Goal: Task Accomplishment & Management: Use online tool/utility

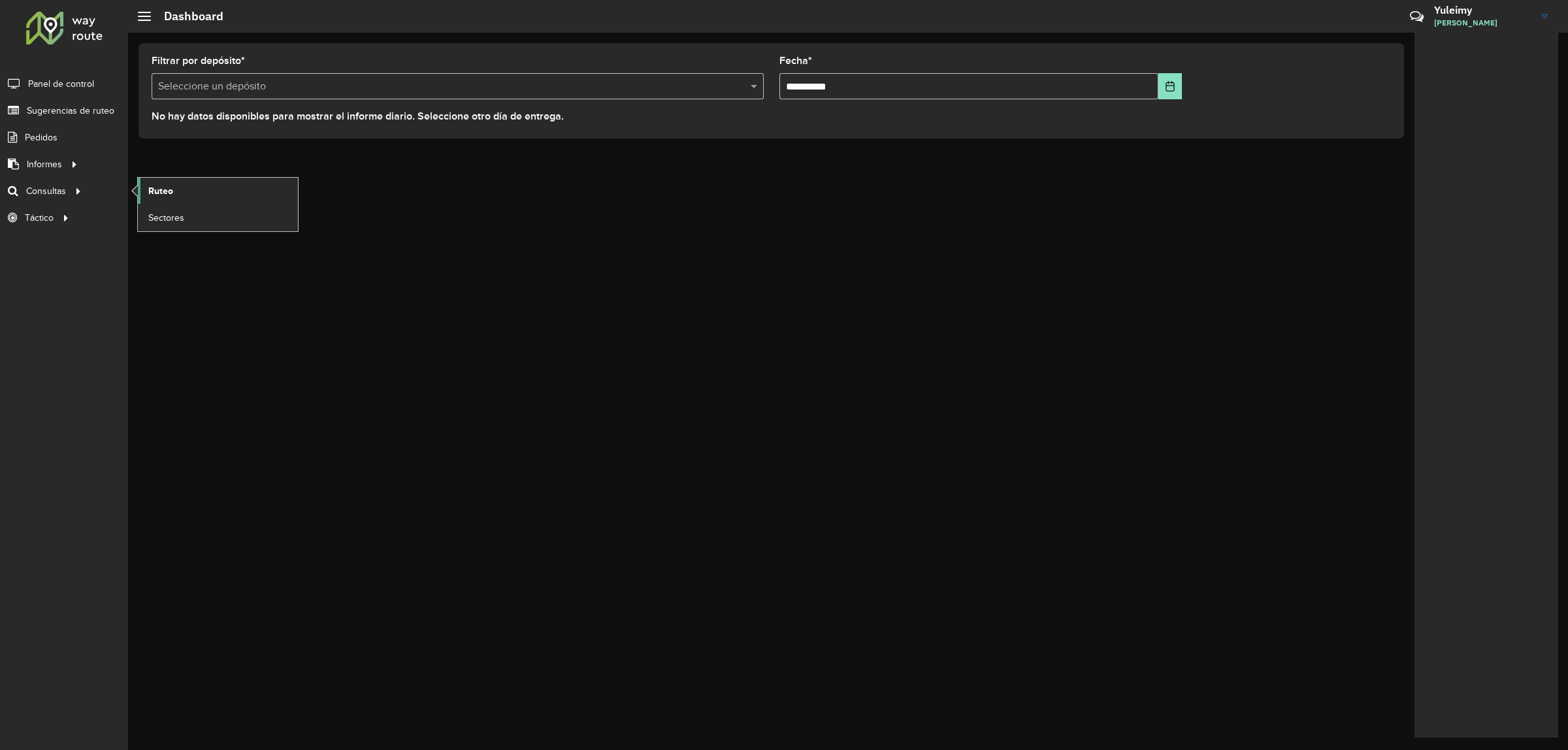
click at [174, 181] on link "Ruteo" at bounding box center [218, 191] width 160 height 26
click at [159, 184] on span "Ruteo" at bounding box center [161, 191] width 25 height 14
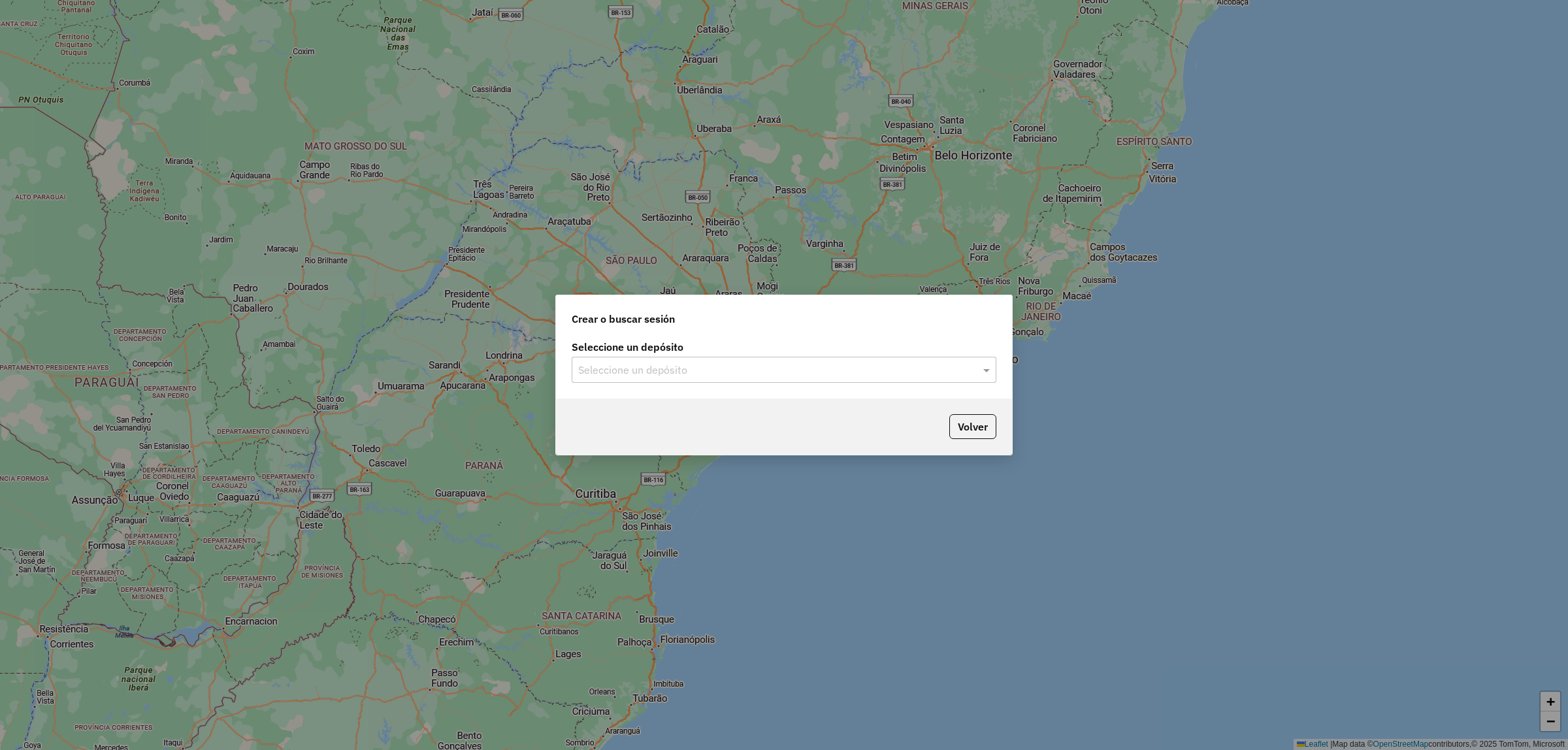
click at [742, 373] on input "text" at bounding box center [771, 371] width 385 height 16
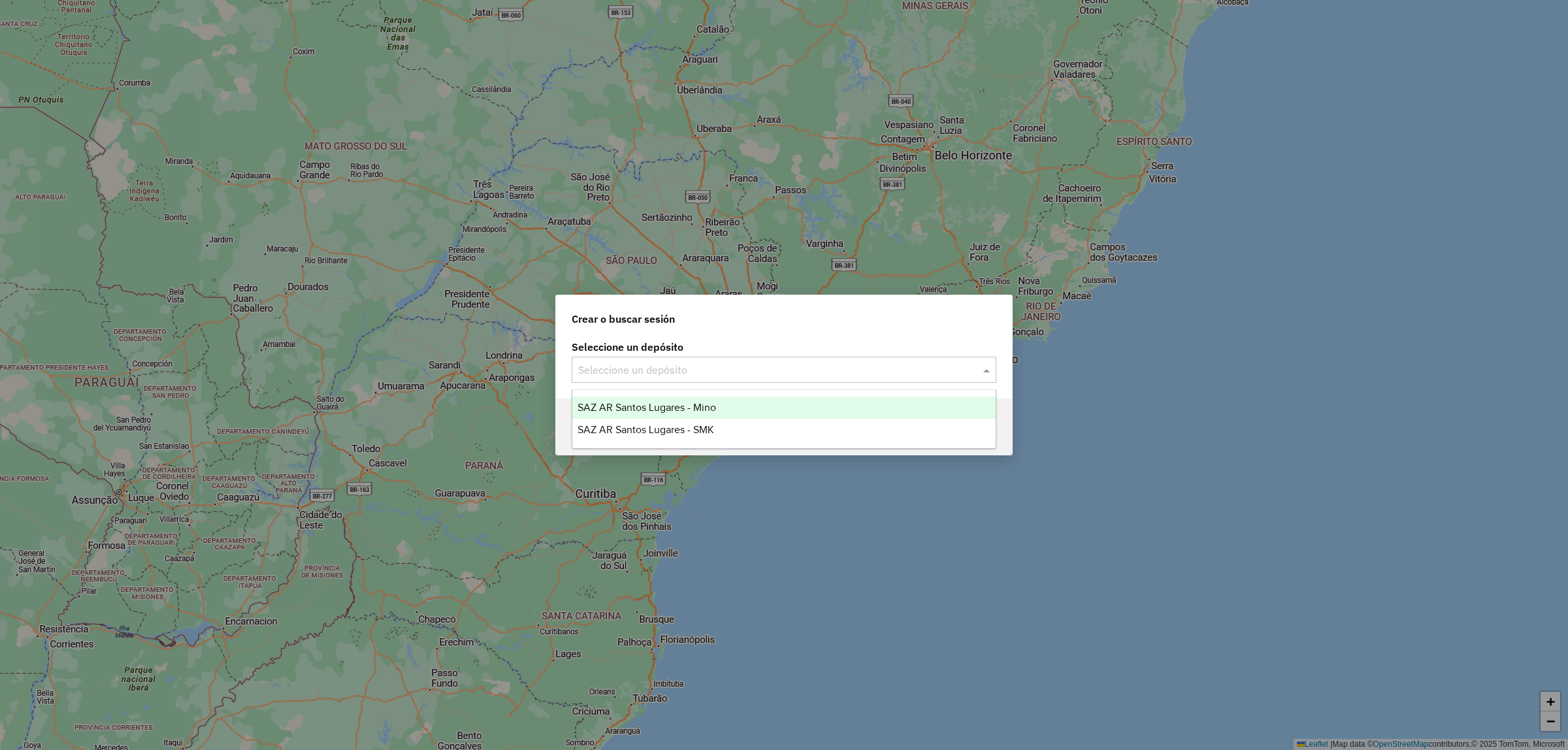
click at [731, 398] on div "SAZ AR Santos Lugares - Mino" at bounding box center [784, 408] width 424 height 23
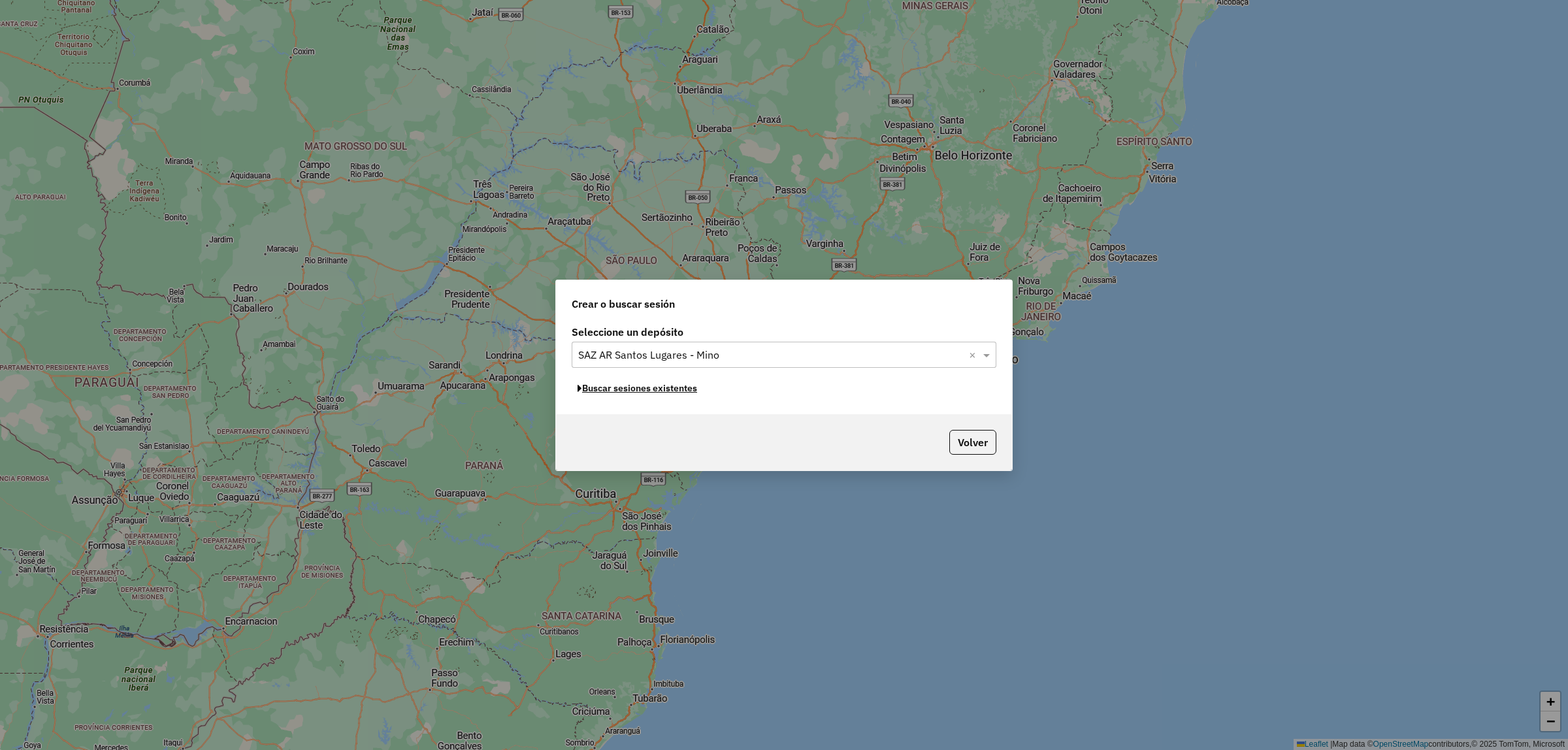
click at [675, 392] on button "Buscar sesiones existentes" at bounding box center [637, 388] width 131 height 20
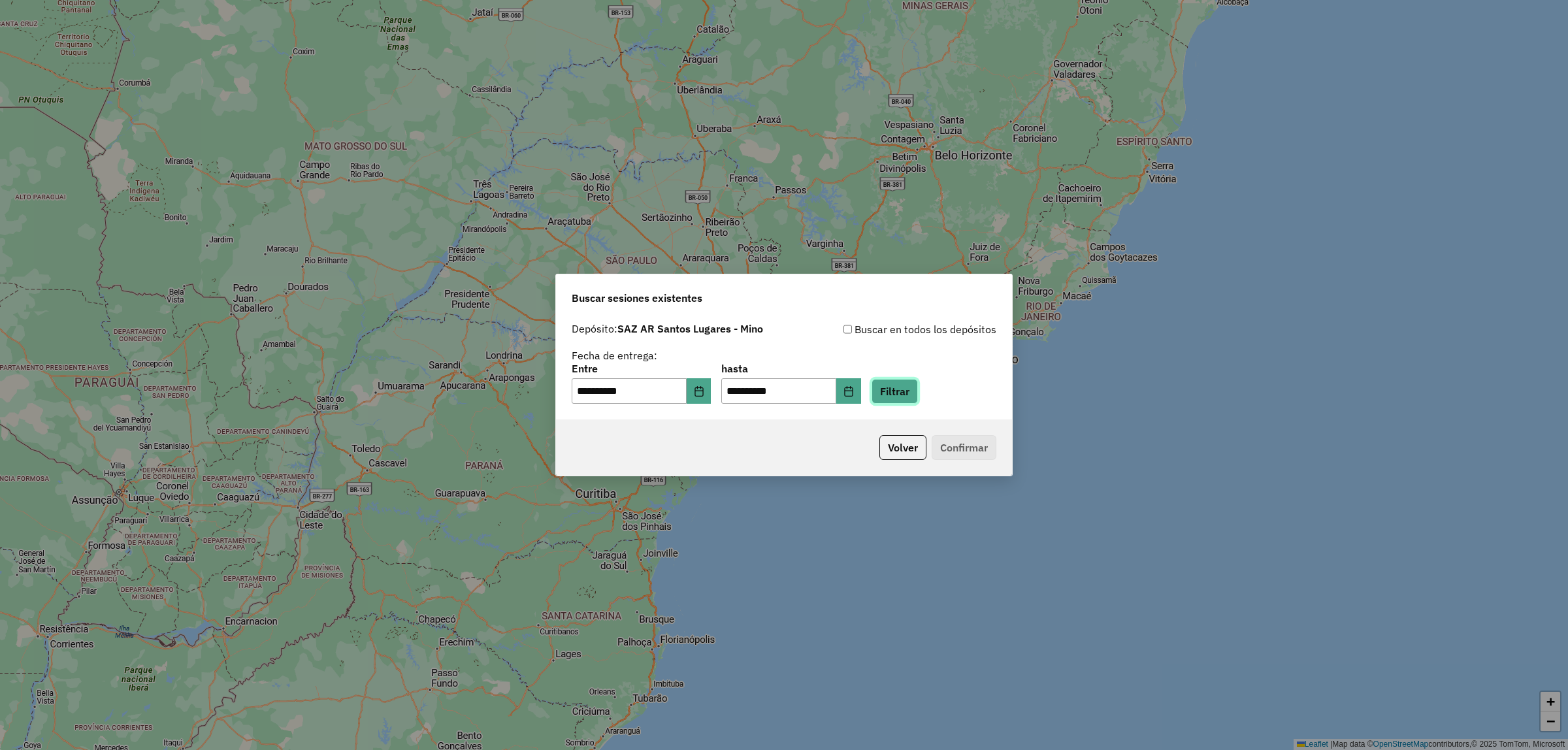
click at [918, 387] on button "Filtrar" at bounding box center [894, 392] width 46 height 25
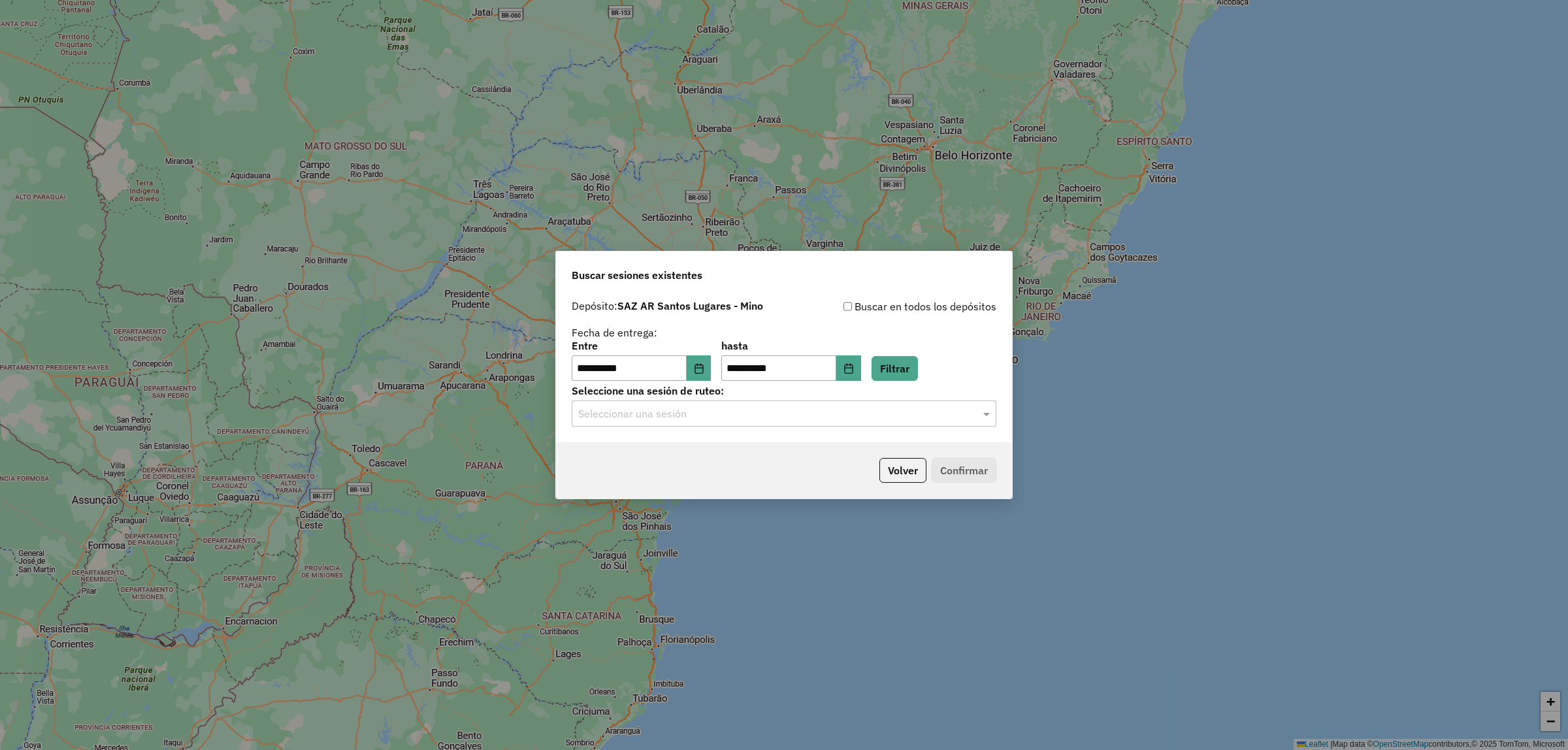
drag, startPoint x: 854, startPoint y: 419, endPoint x: 844, endPoint y: 419, distance: 10.0
click at [850, 419] on input "text" at bounding box center [771, 414] width 385 height 16
click at [772, 452] on div "1260386 - 06/09/2025 17:42" at bounding box center [784, 452] width 424 height 23
click at [952, 459] on button "Confirmar" at bounding box center [964, 471] width 64 height 25
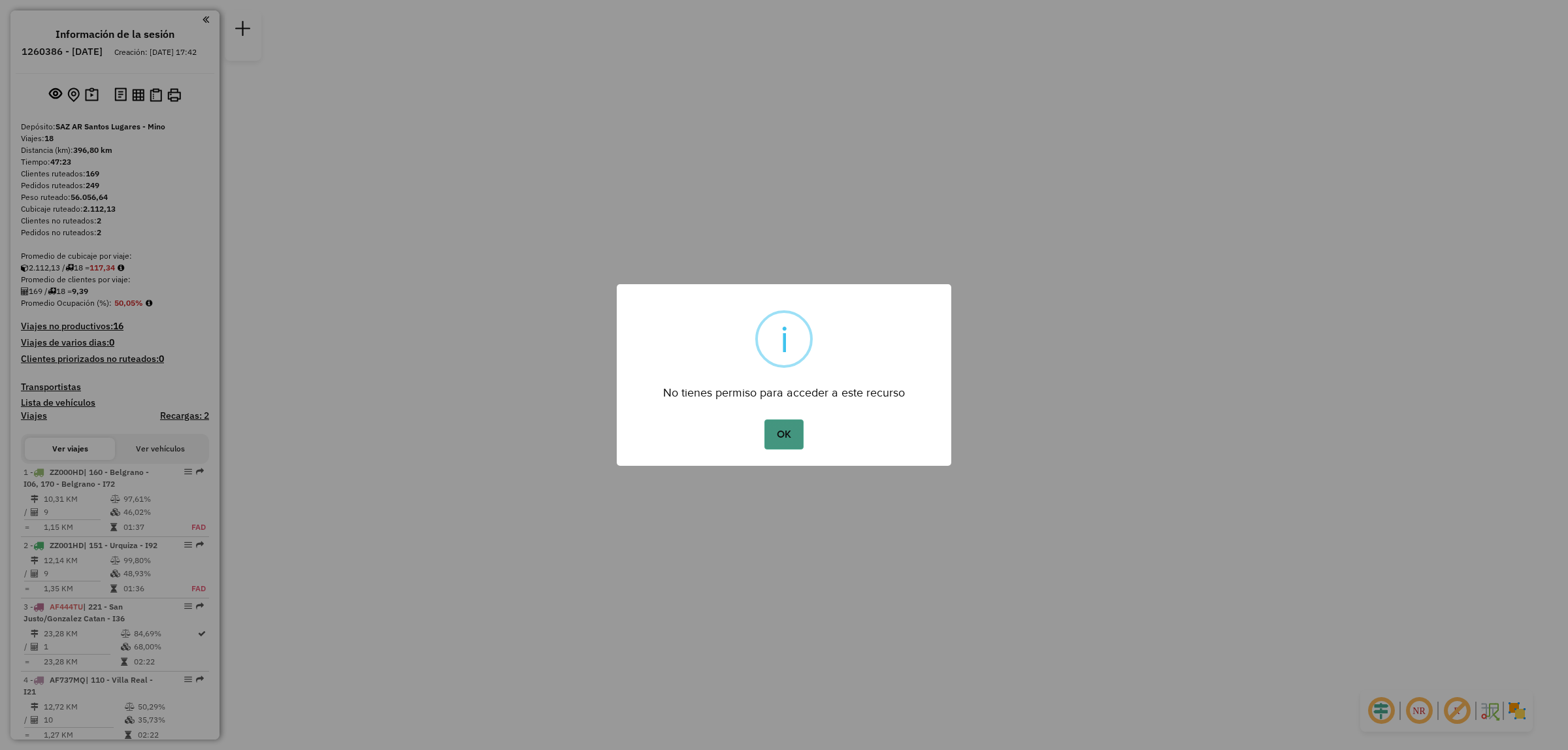
click at [790, 430] on button "OK" at bounding box center [784, 434] width 38 height 30
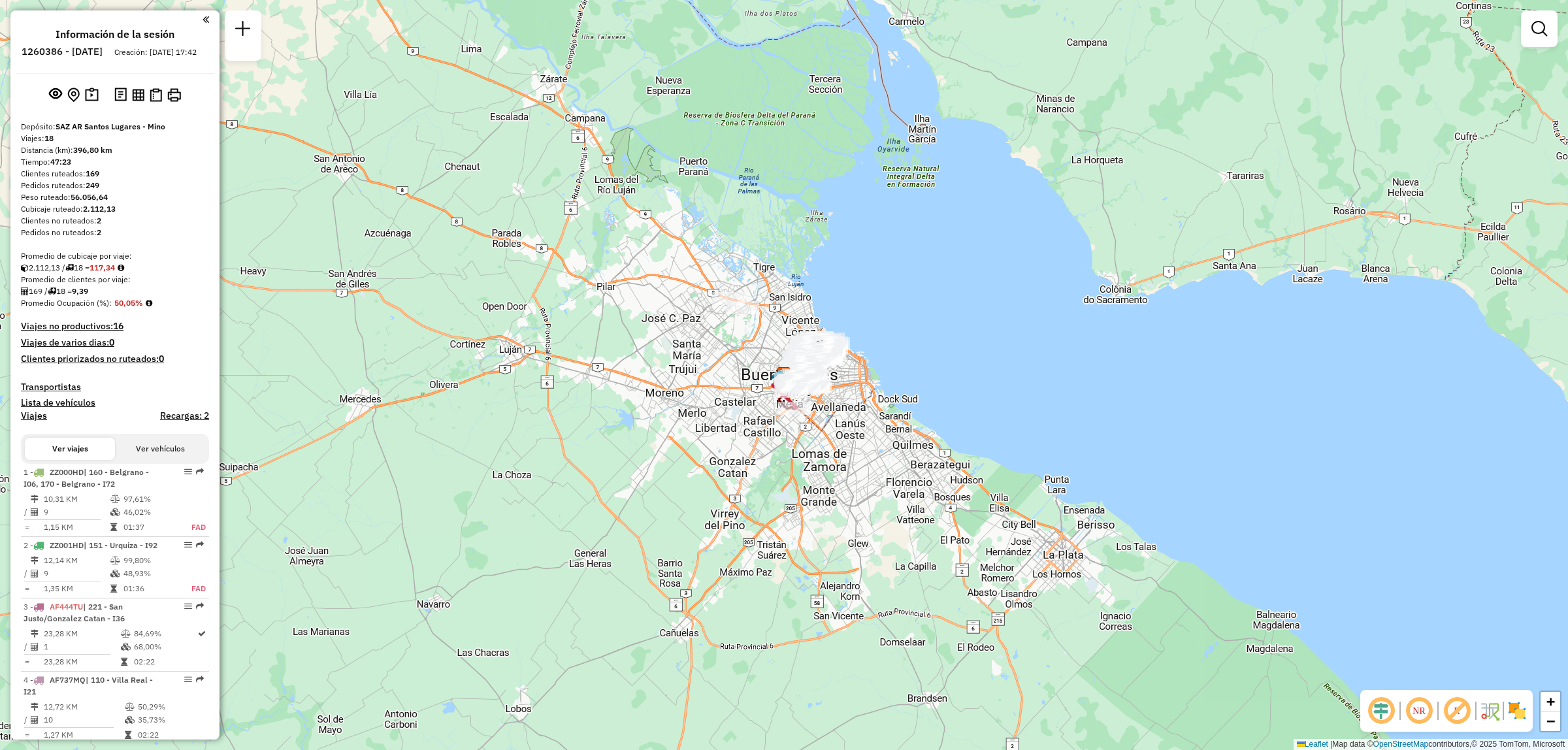
click at [1562, 30] on div "Ventana de servicio Día de servicio Capacidad Transportistas Vehículos Cliente …" at bounding box center [784, 375] width 1568 height 750
click at [1548, 28] on link at bounding box center [1539, 29] width 26 height 26
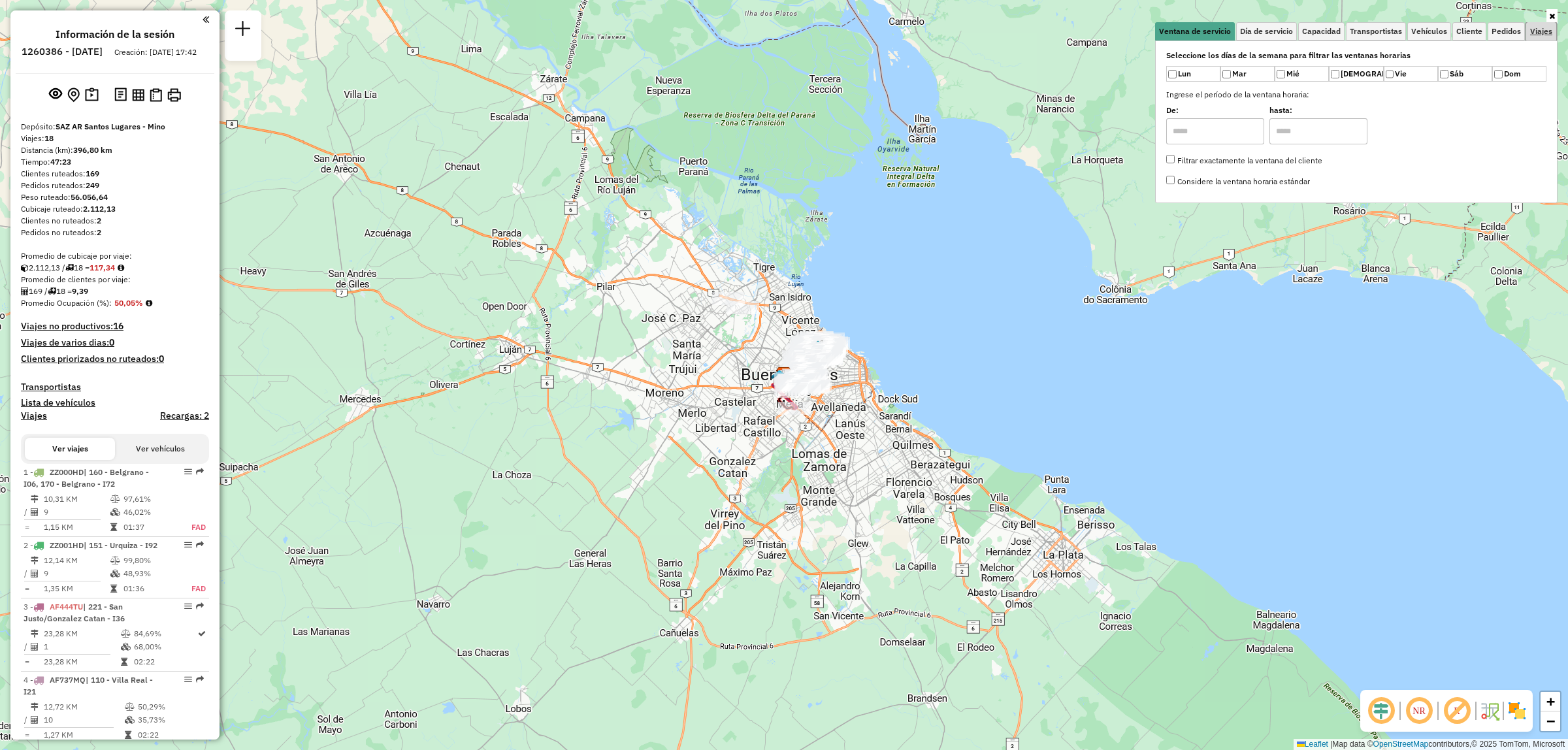
click at [1547, 28] on span "Viajes" at bounding box center [1541, 31] width 23 height 8
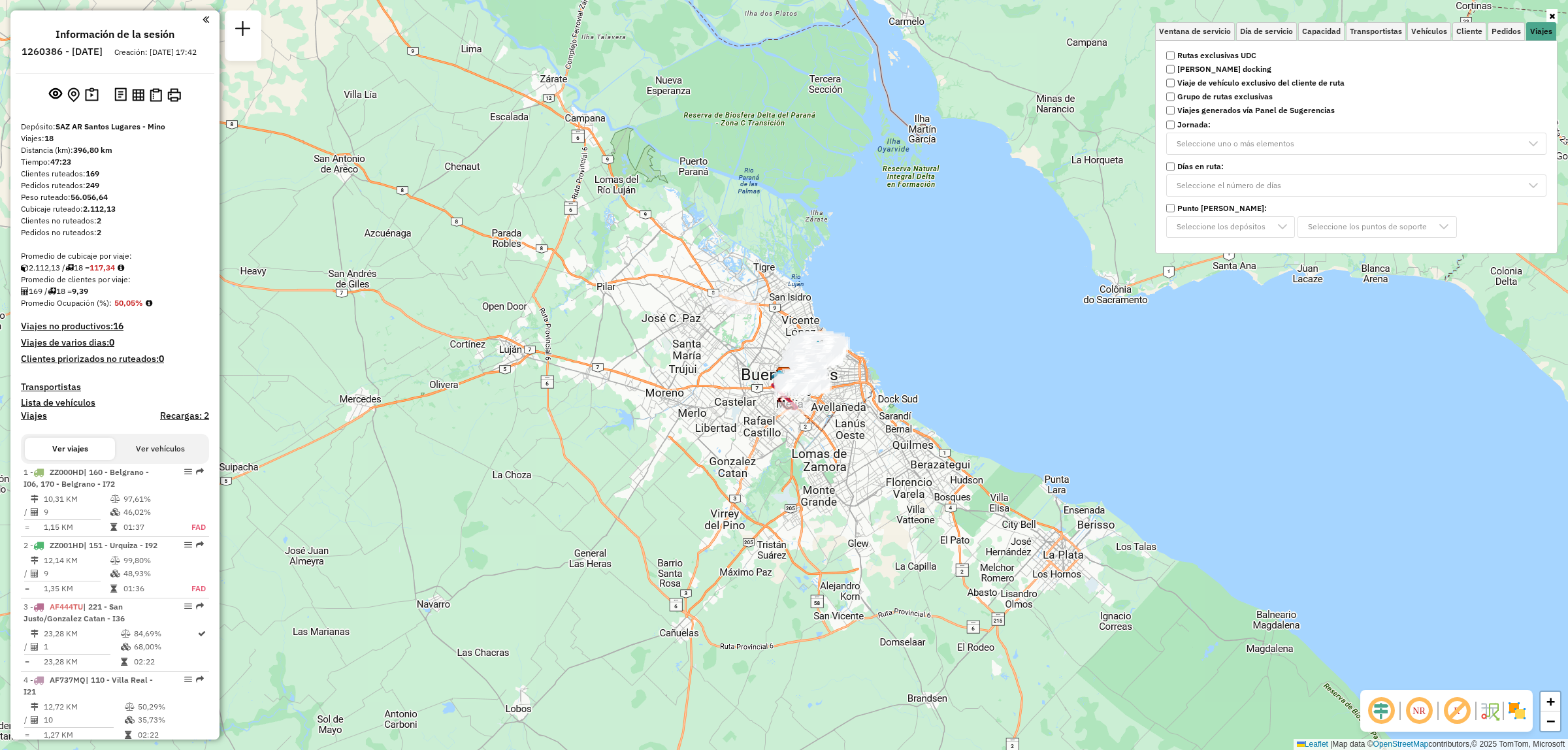
click at [1257, 57] on label "Rutas exclusivas UDC" at bounding box center [1356, 56] width 396 height 12
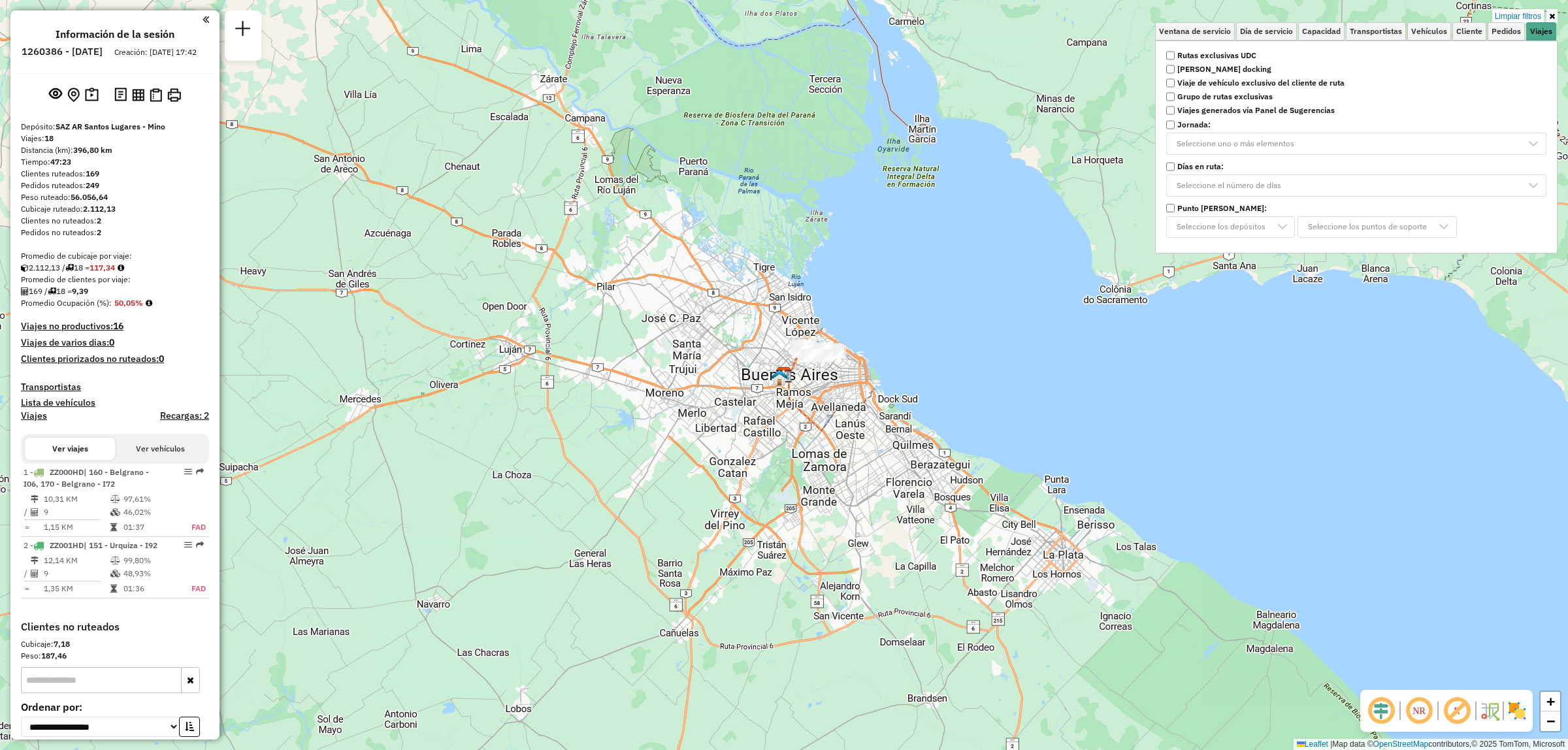
click at [980, 309] on div "Limpiar filtros Ventana de servicio Día de servicio Capacidad Transportistas Ve…" at bounding box center [784, 375] width 1568 height 750
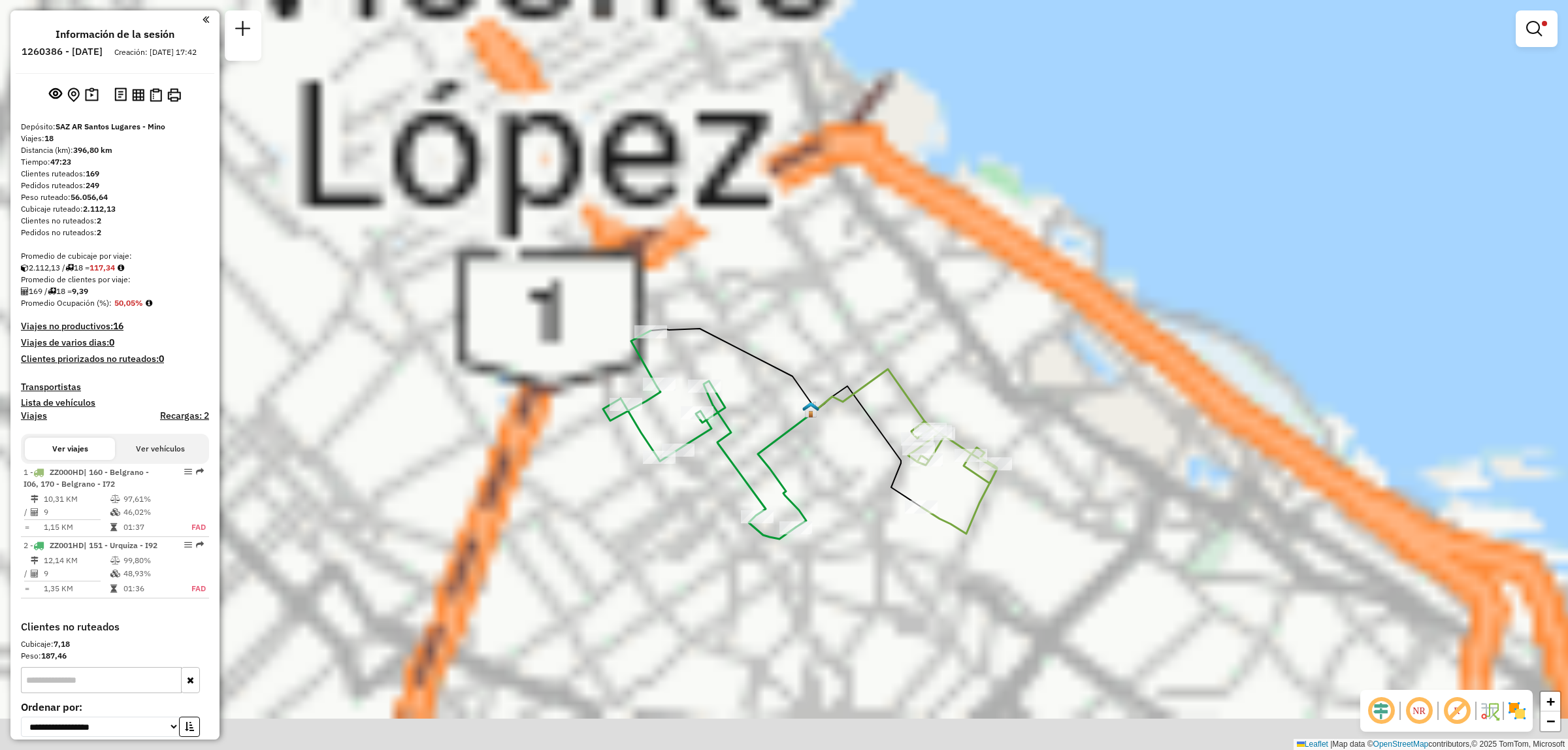
drag, startPoint x: 852, startPoint y: 443, endPoint x: 846, endPoint y: 380, distance: 63.3
click at [846, 386] on icon at bounding box center [867, 446] width 108 height 121
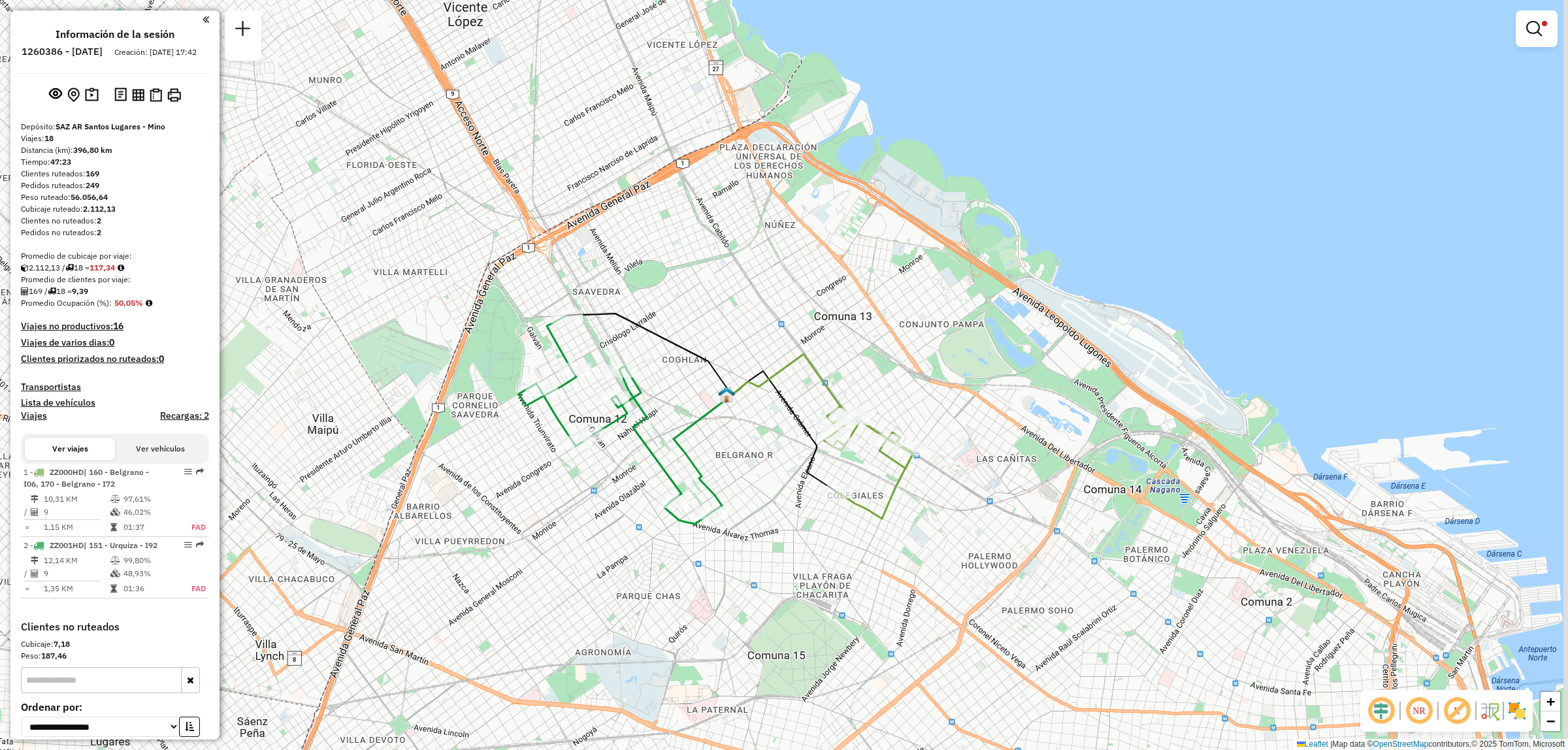
drag, startPoint x: 809, startPoint y: 487, endPoint x: 792, endPoint y: 482, distance: 17.7
click at [792, 482] on div "Limpiar filtros Ventana de servicio Día de servicio Capacidad Transportistas Ve…" at bounding box center [784, 375] width 1568 height 750
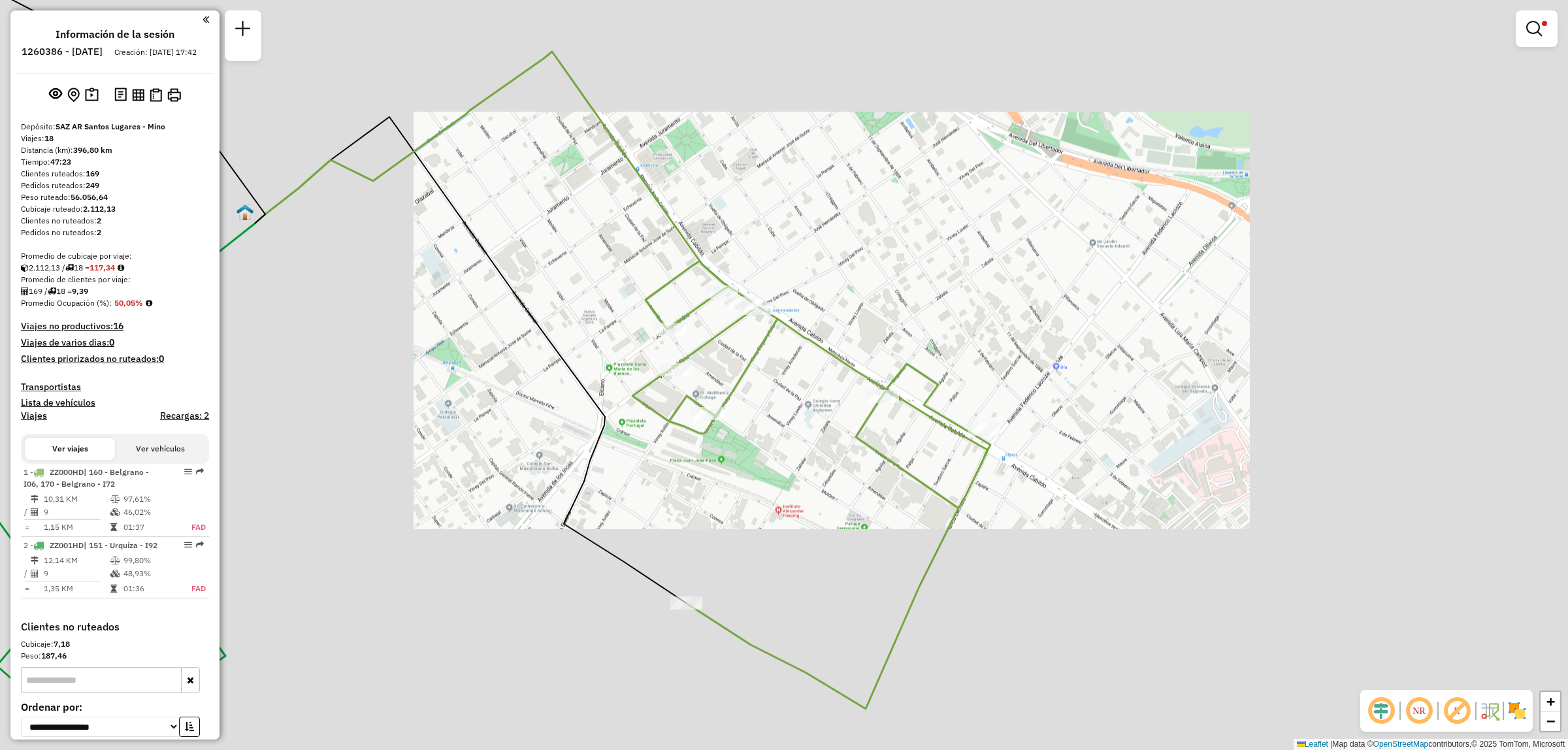
drag, startPoint x: 820, startPoint y: 528, endPoint x: 847, endPoint y: 430, distance: 101.7
click at [847, 430] on div "Limpiar filtros Ventana de servicio Día de servicio Capacidad Transportistas Ve…" at bounding box center [784, 375] width 1568 height 750
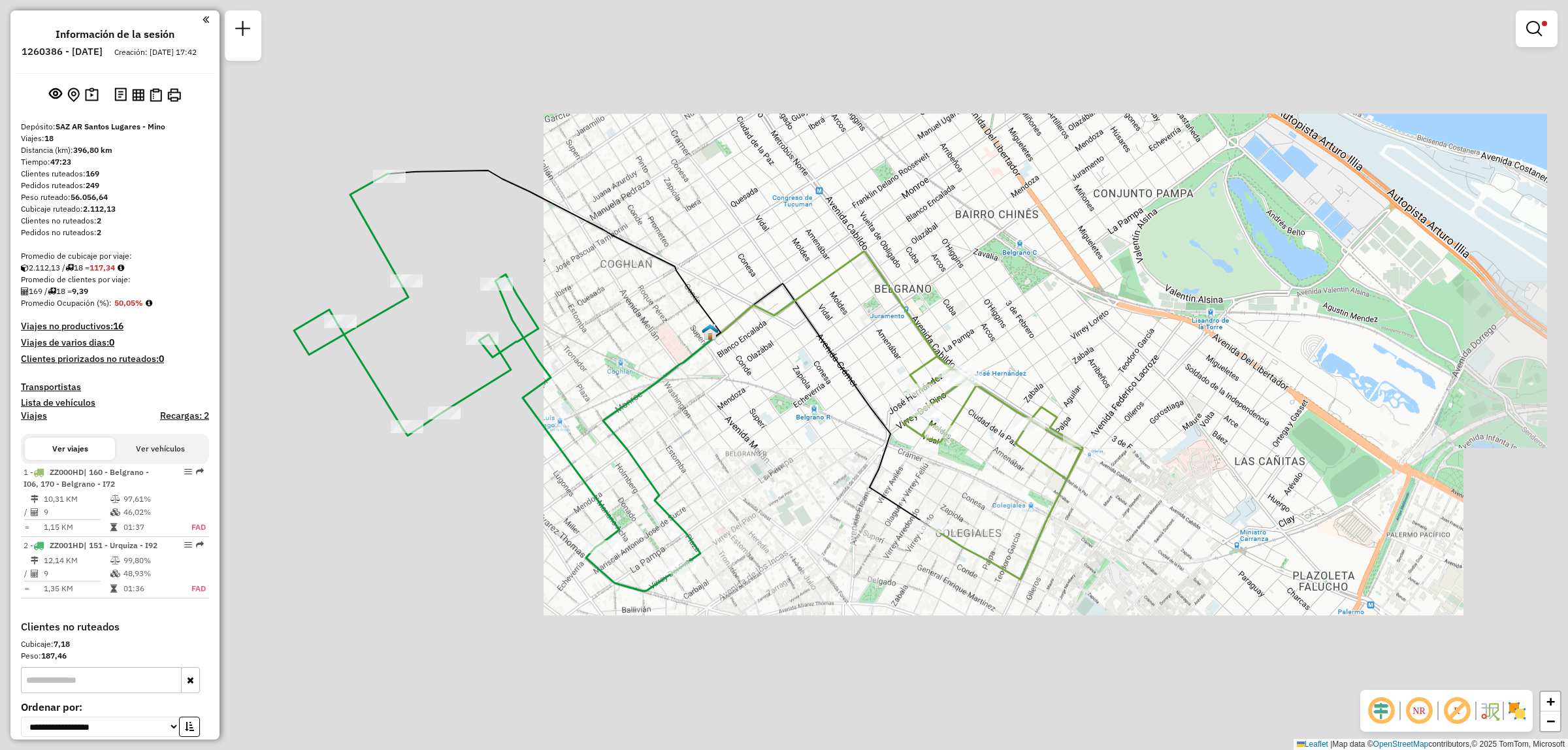
drag, startPoint x: 598, startPoint y: 482, endPoint x: 844, endPoint y: 474, distance: 246.1
click at [844, 474] on div "Limpiar filtros Ventana de servicio Día de servicio Capacidad Transportistas Ve…" at bounding box center [784, 375] width 1568 height 750
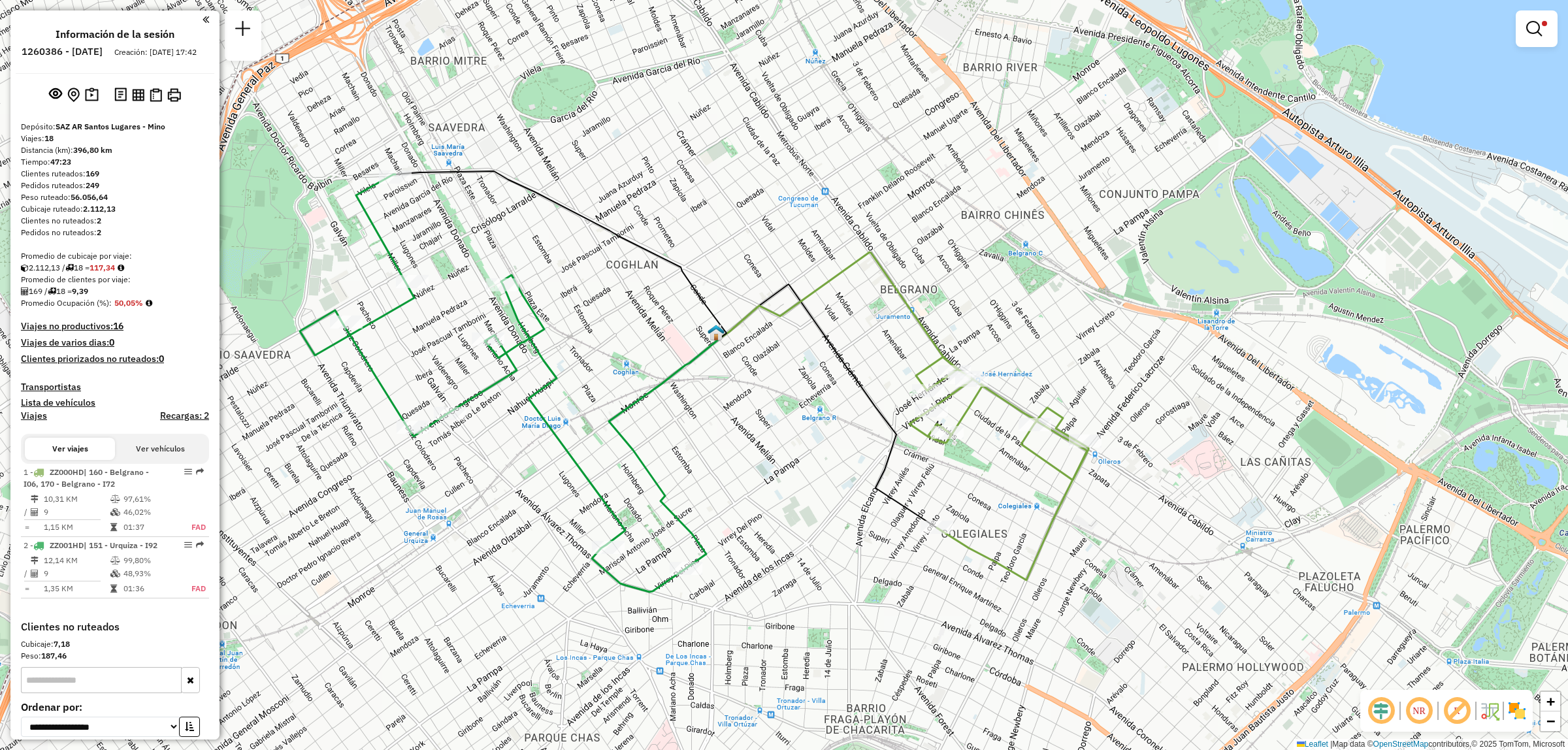
drag, startPoint x: 760, startPoint y: 465, endPoint x: 861, endPoint y: 625, distance: 189.2
click at [861, 625] on div "Limpiar filtros Ventana de servicio Día de servicio Capacidad Transportistas Ve…" at bounding box center [784, 375] width 1568 height 750
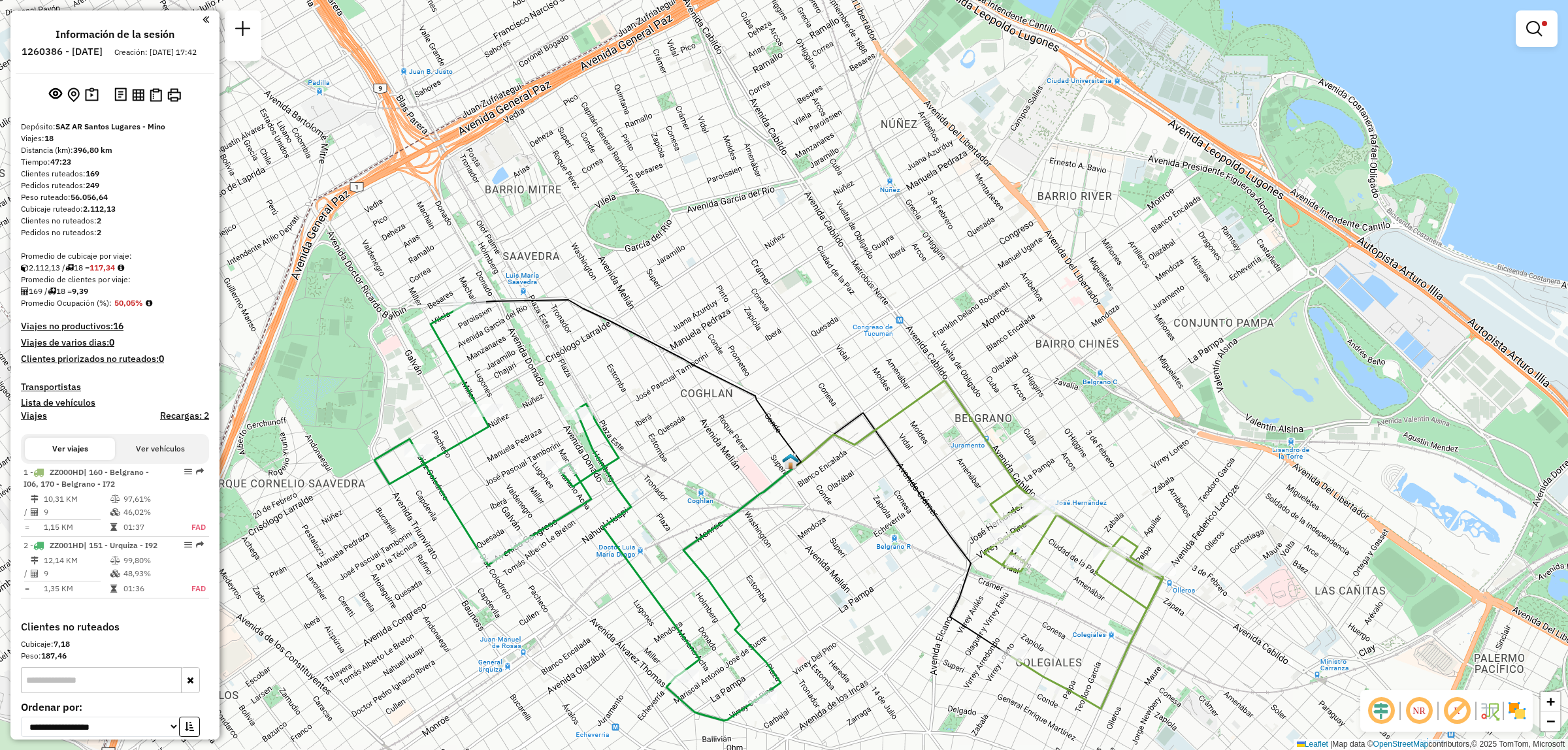
drag, startPoint x: 815, startPoint y: 606, endPoint x: 744, endPoint y: 525, distance: 107.7
click at [744, 526] on div "Limpiar filtros Ventana de servicio Día de servicio Capacidad Transportistas Ve…" at bounding box center [784, 375] width 1568 height 750
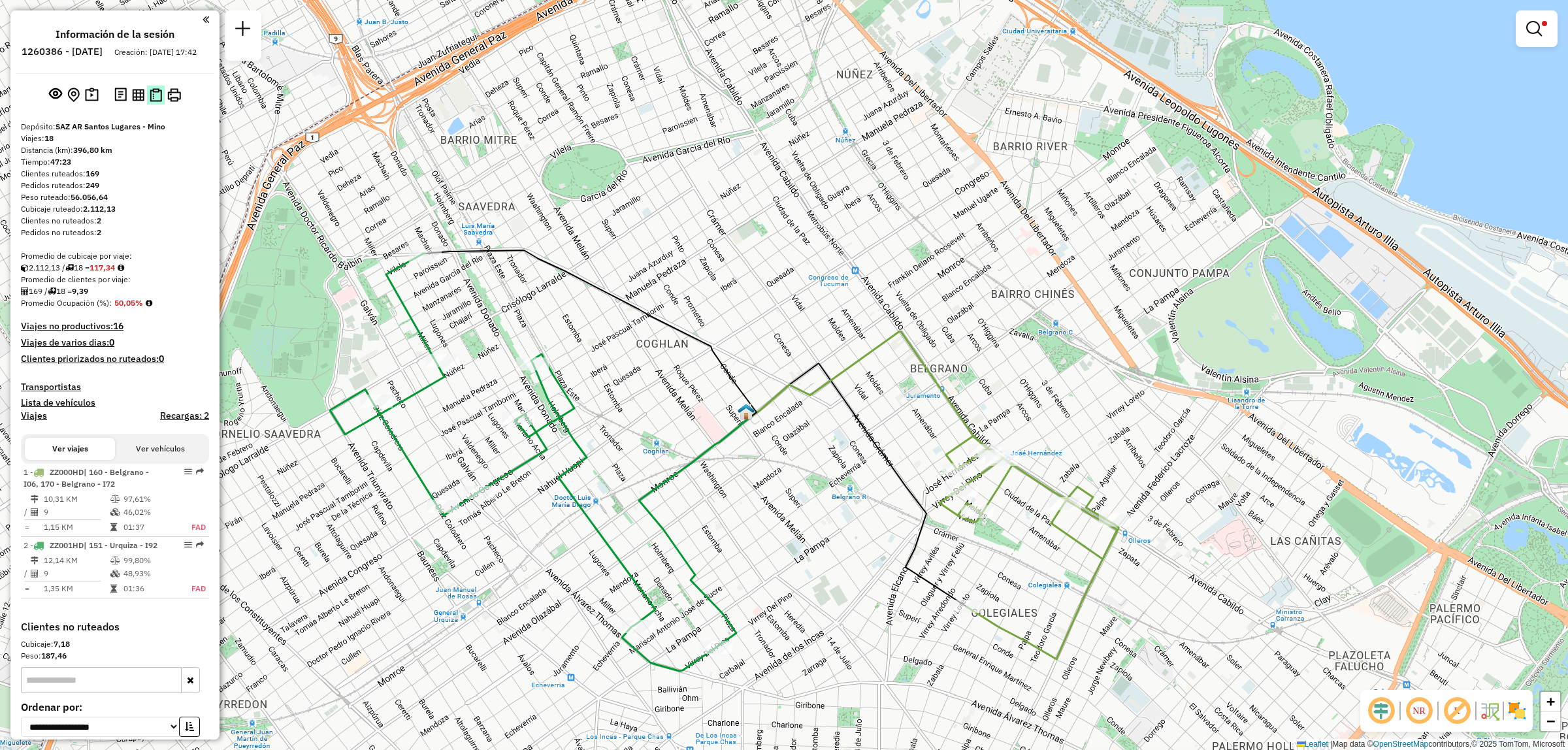
click at [158, 102] on img at bounding box center [156, 95] width 12 height 14
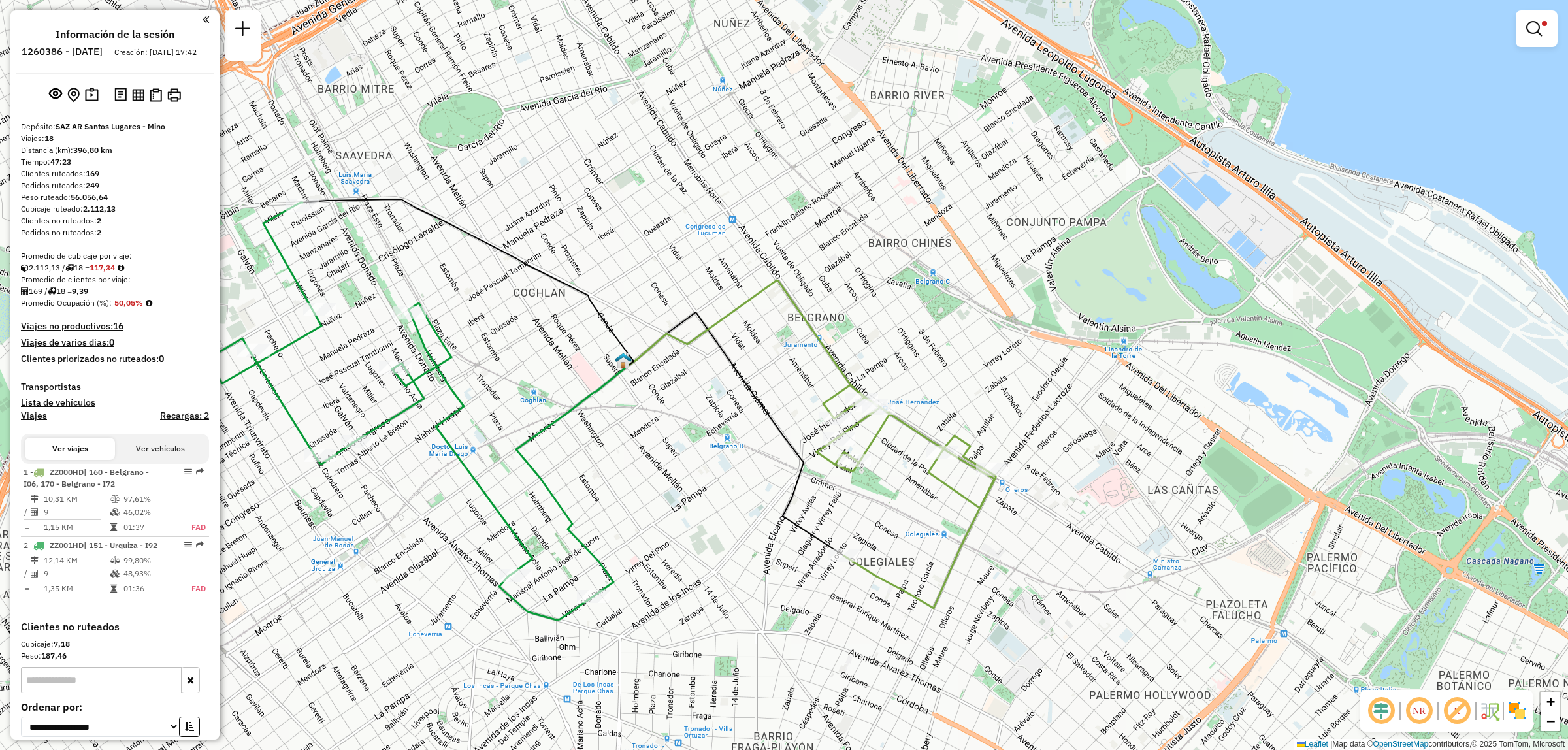
drag, startPoint x: 884, startPoint y: 476, endPoint x: 755, endPoint y: 422, distance: 139.8
click at [755, 422] on div "Limpiar filtros Ventana de servicio Día de servicio Capacidad Transportistas Ve…" at bounding box center [784, 375] width 1568 height 750
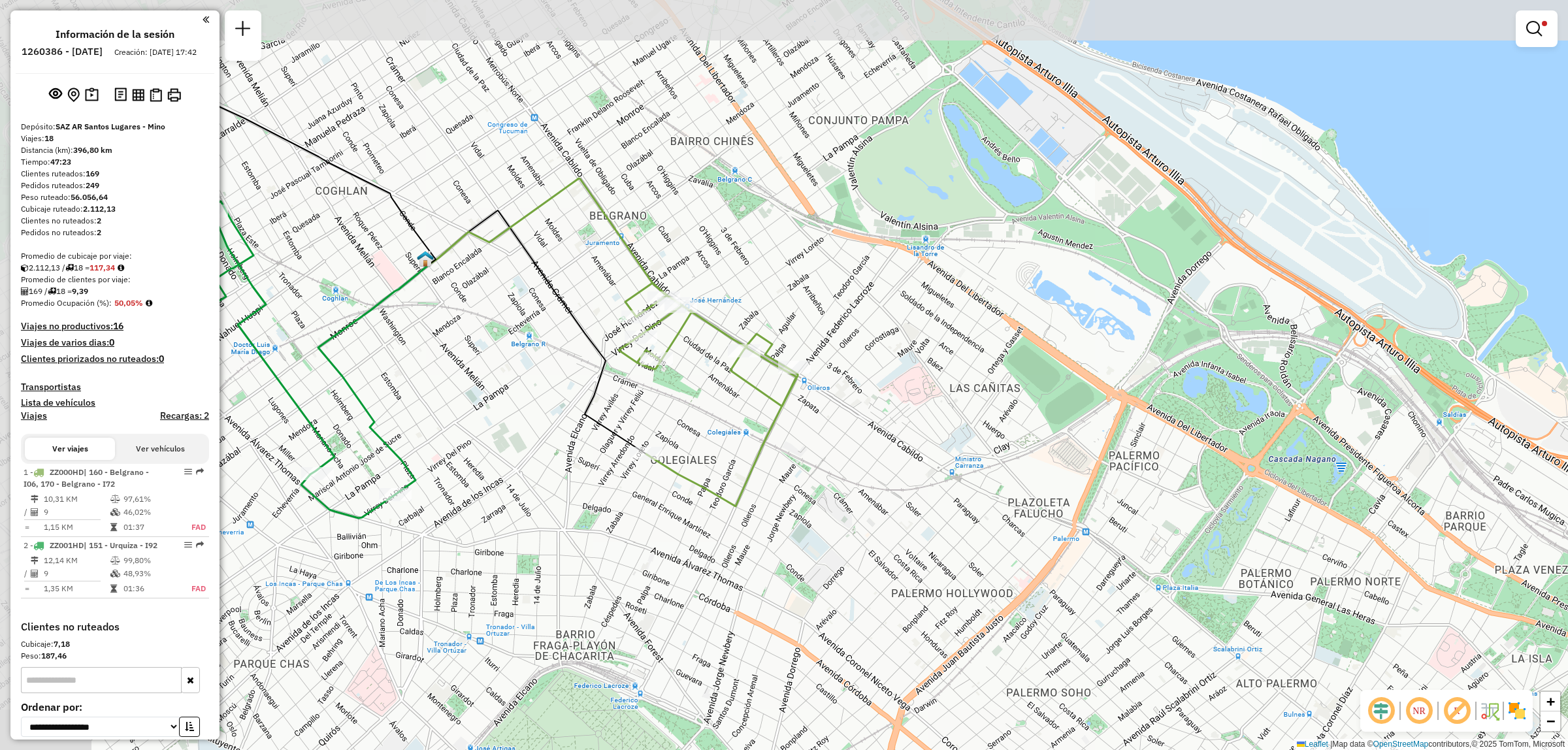
drag, startPoint x: 332, startPoint y: 298, endPoint x: 598, endPoint y: 379, distance: 278.1
click at [598, 379] on div "Limpiar filtros Ventana de servicio Día de servicio Capacidad Transportistas Ve…" at bounding box center [784, 375] width 1568 height 750
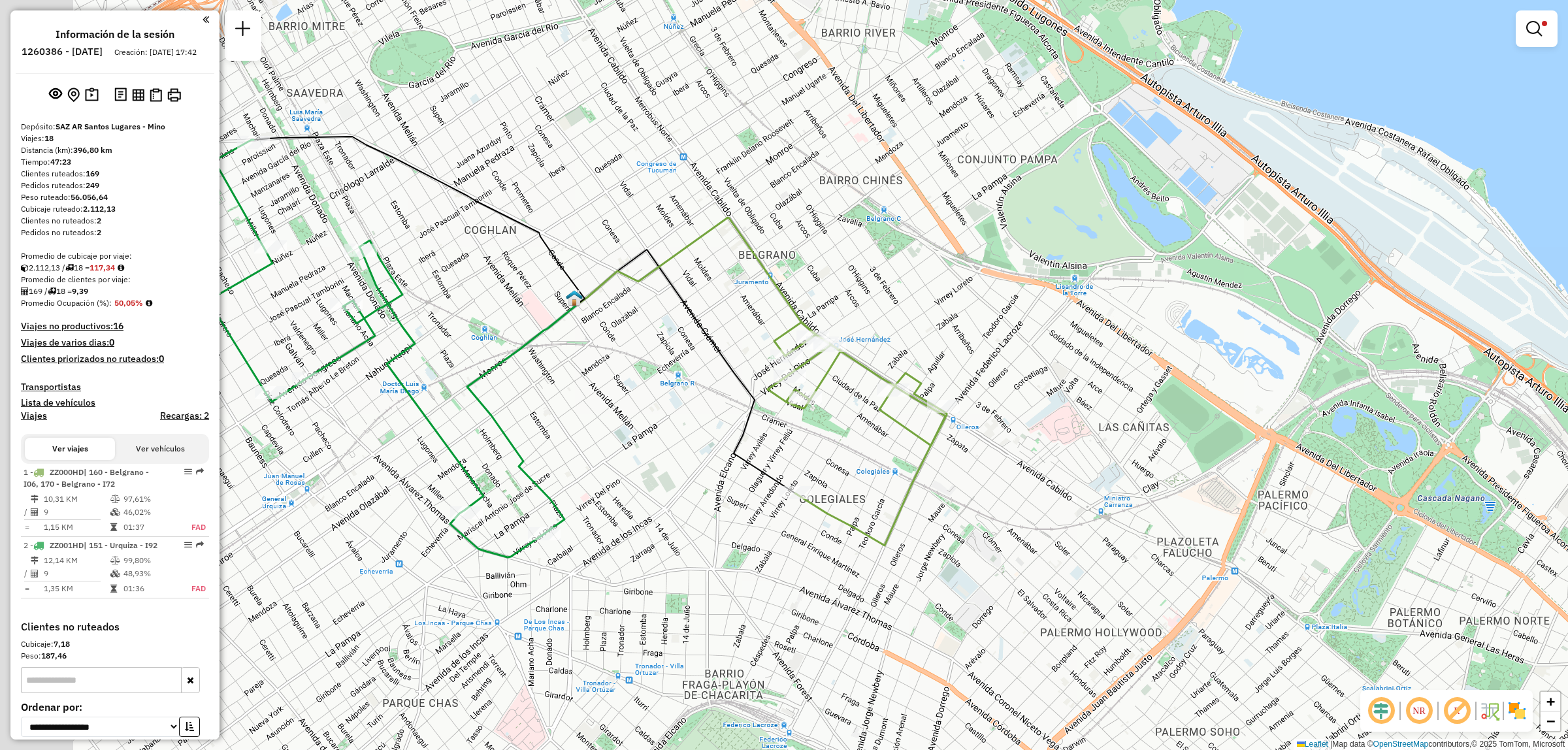
drag, startPoint x: 637, startPoint y: 482, endPoint x: 739, endPoint y: 499, distance: 103.4
click at [739, 499] on div "Limpiar filtros Ventana de servicio Día de servicio Capacidad Transportistas Ve…" at bounding box center [784, 375] width 1568 height 750
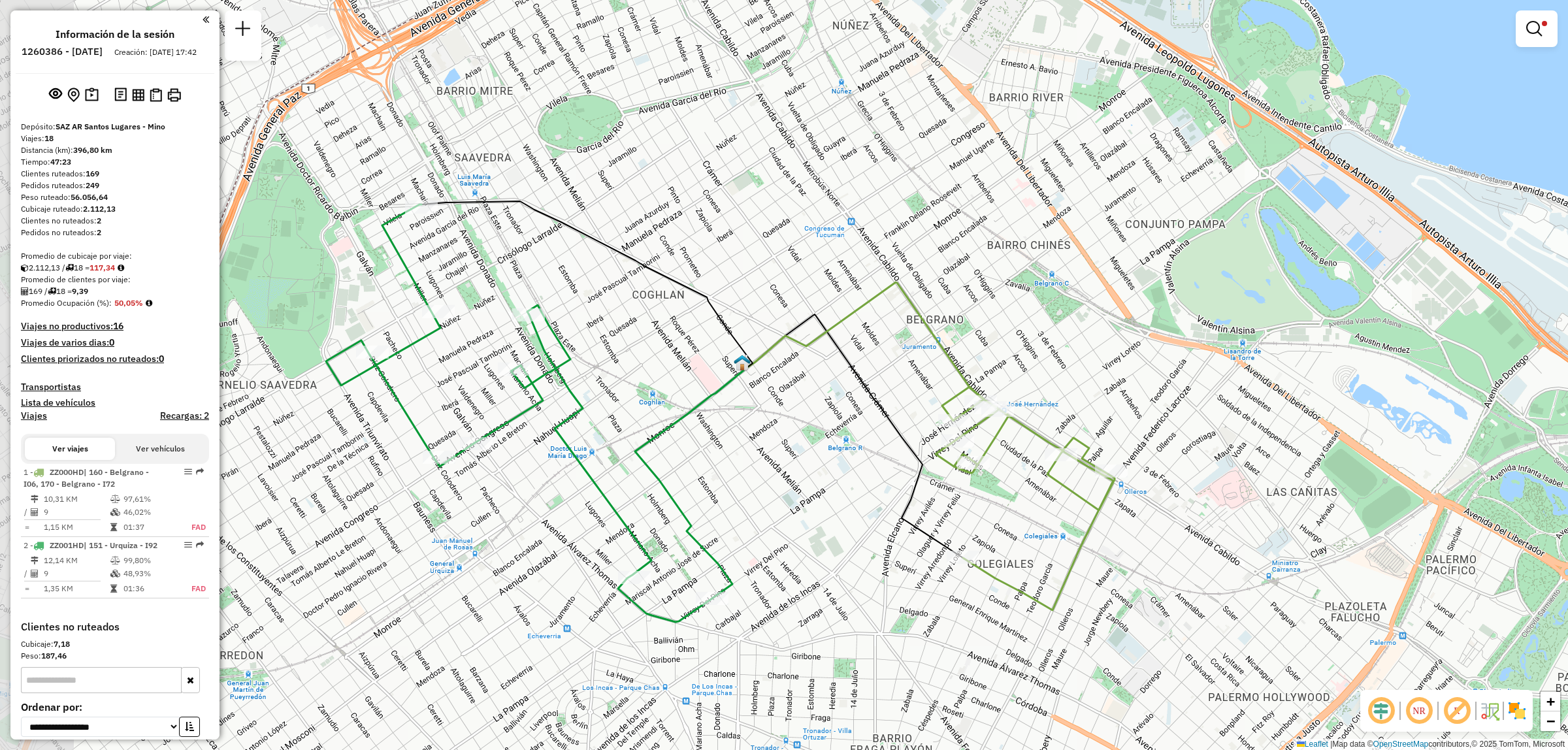
drag, startPoint x: 543, startPoint y: 419, endPoint x: 711, endPoint y: 484, distance: 180.1
click at [711, 484] on div "Limpiar filtros Ventana de servicio Día de servicio Capacidad Transportistas Ve…" at bounding box center [784, 375] width 1568 height 750
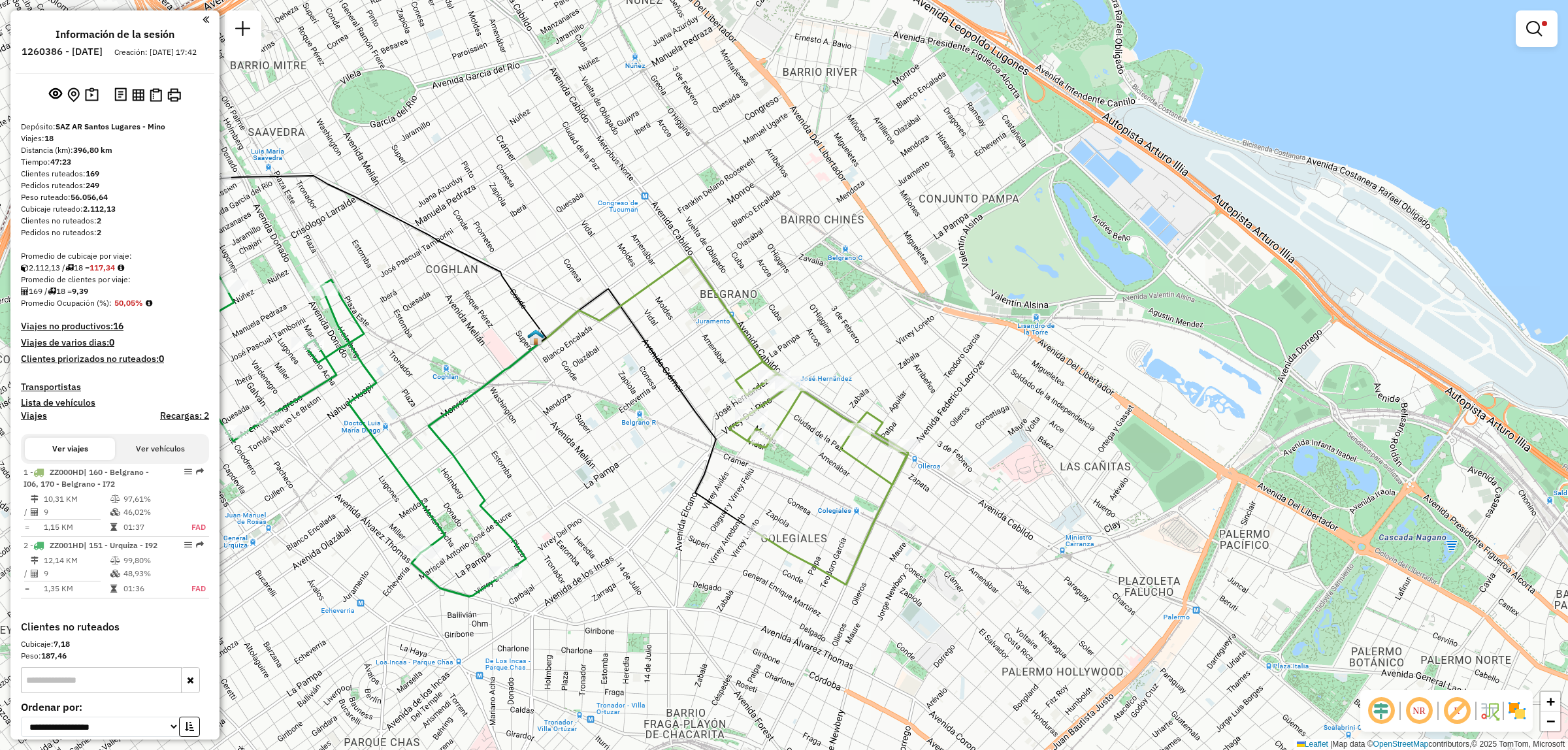
drag, startPoint x: 790, startPoint y: 459, endPoint x: 579, endPoint y: 433, distance: 212.6
click at [579, 433] on div "Limpiar filtros Ventana de servicio Día de servicio Capacidad Transportistas Ve…" at bounding box center [784, 375] width 1568 height 750
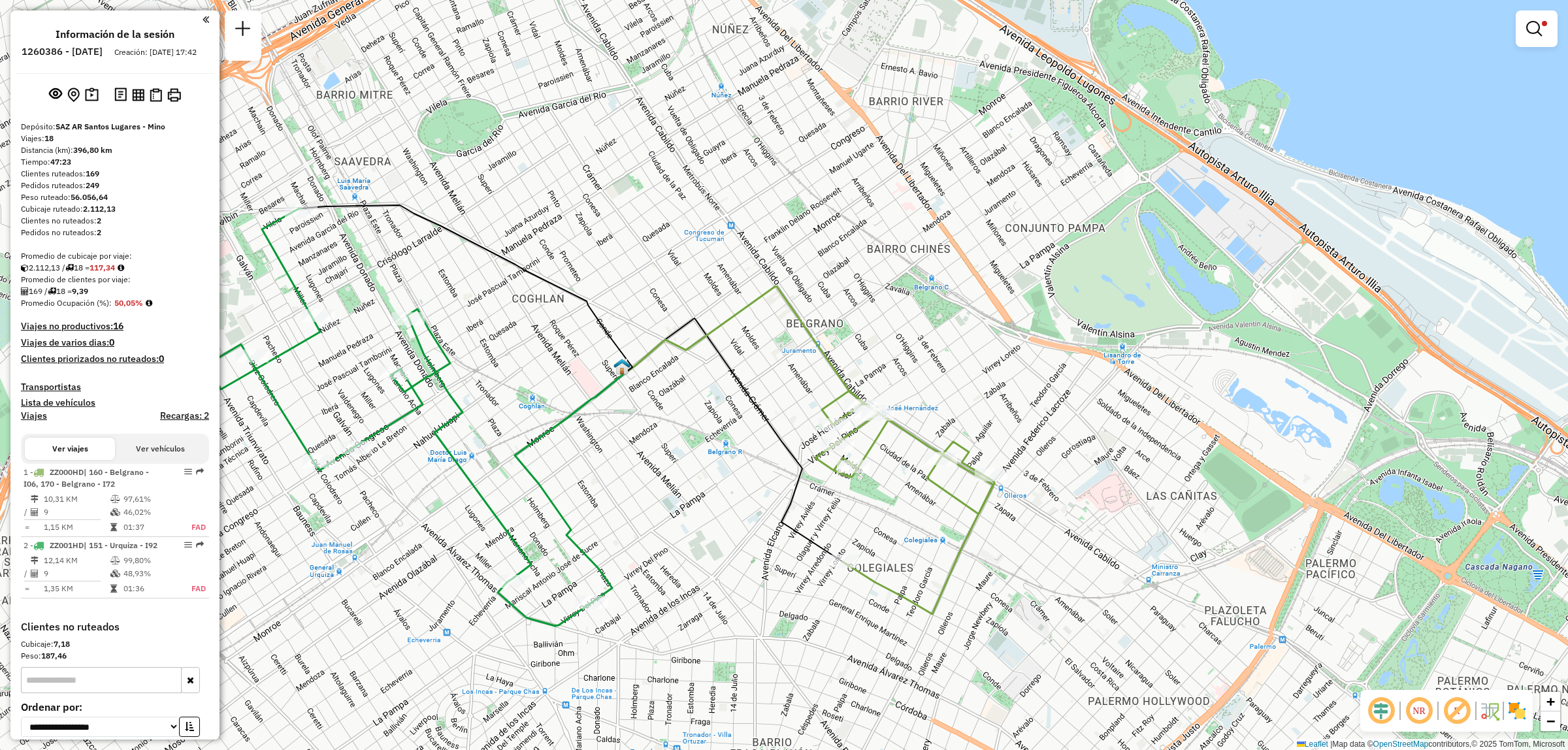
drag, startPoint x: 618, startPoint y: 358, endPoint x: 677, endPoint y: 385, distance: 64.9
click at [632, 372] on icon at bounding box center [466, 289] width 331 height 167
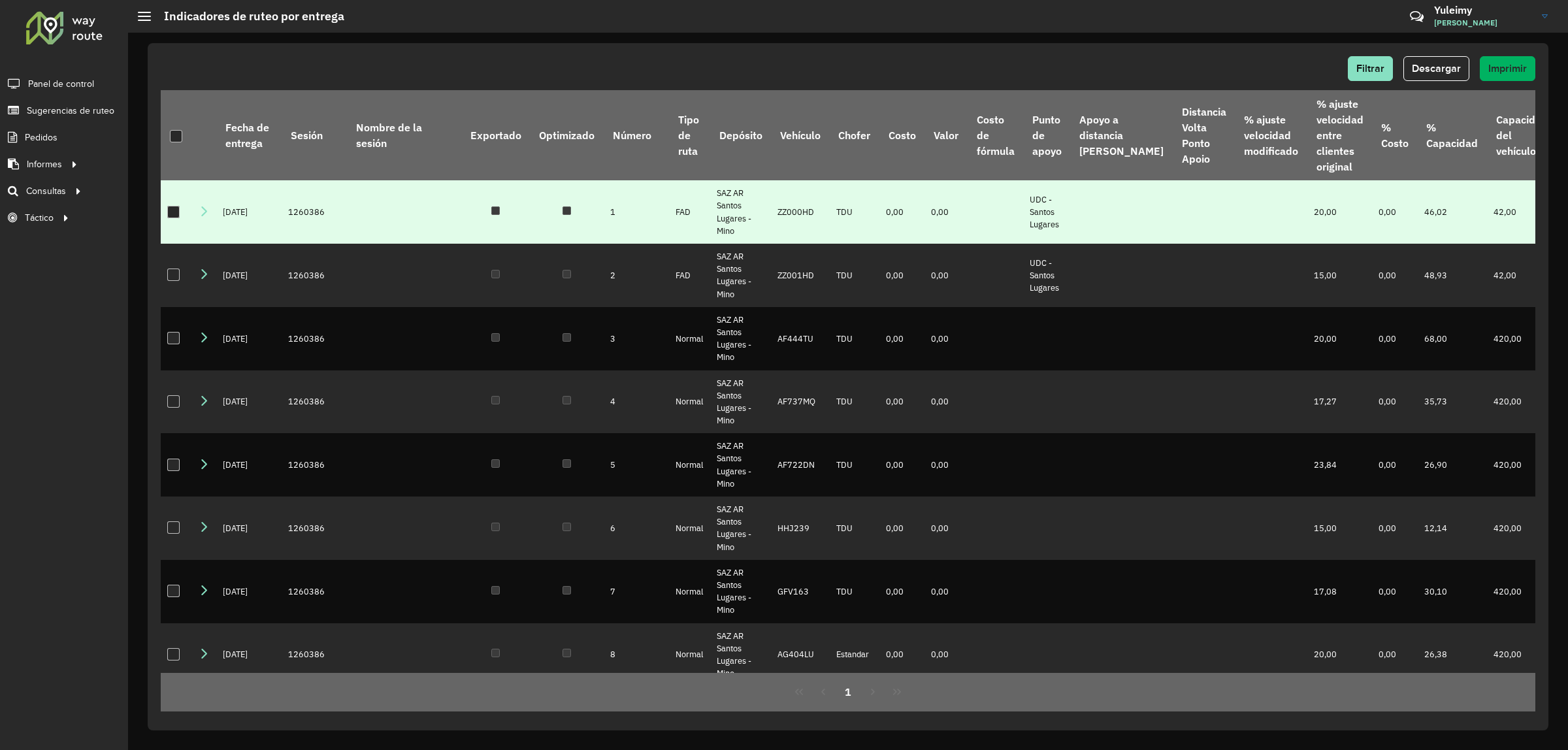
click at [170, 211] on div at bounding box center [173, 212] width 12 height 12
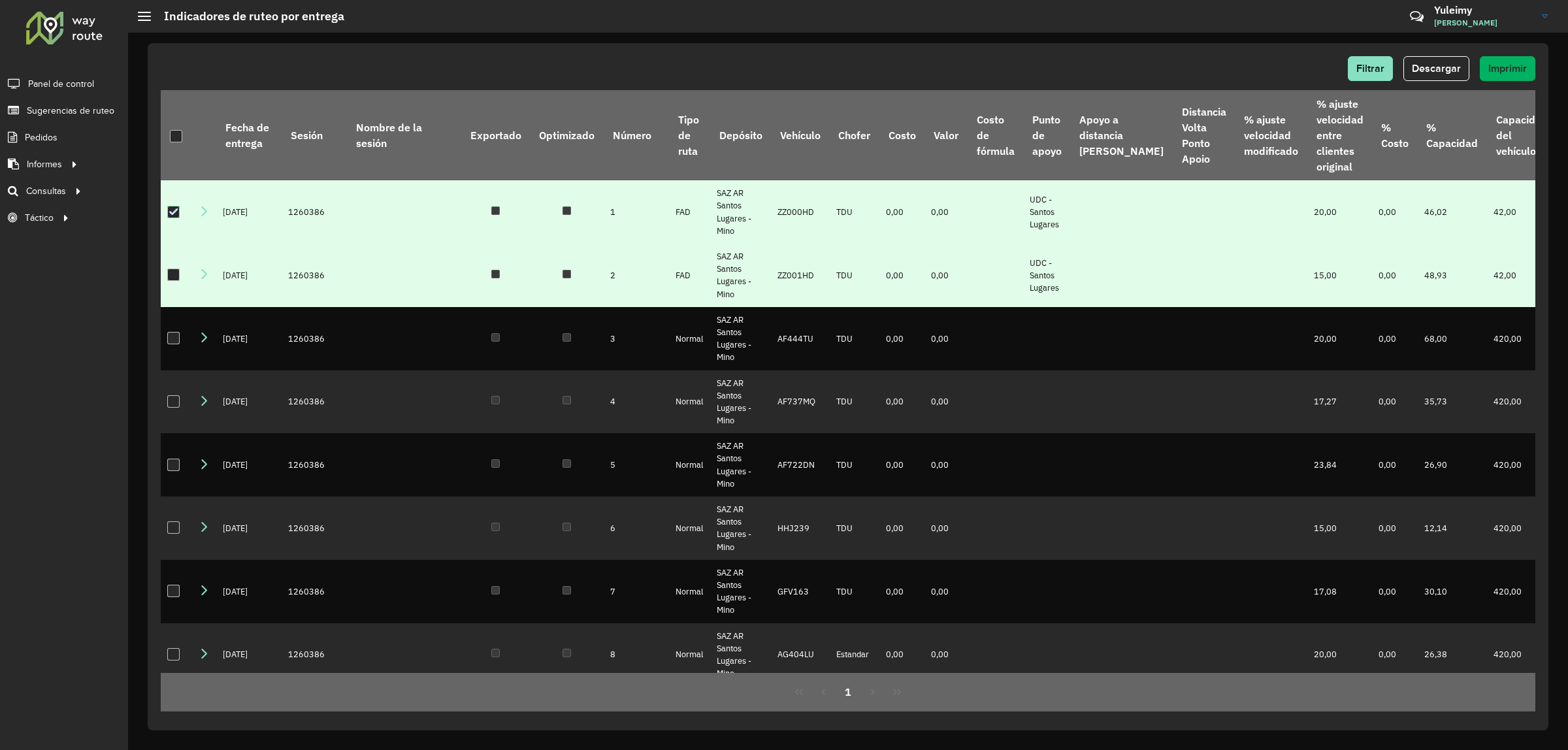
click at [170, 271] on div at bounding box center [173, 275] width 12 height 12
click at [1446, 57] on button "Descargar" at bounding box center [1437, 69] width 66 height 25
